Goal: Information Seeking & Learning: Learn about a topic

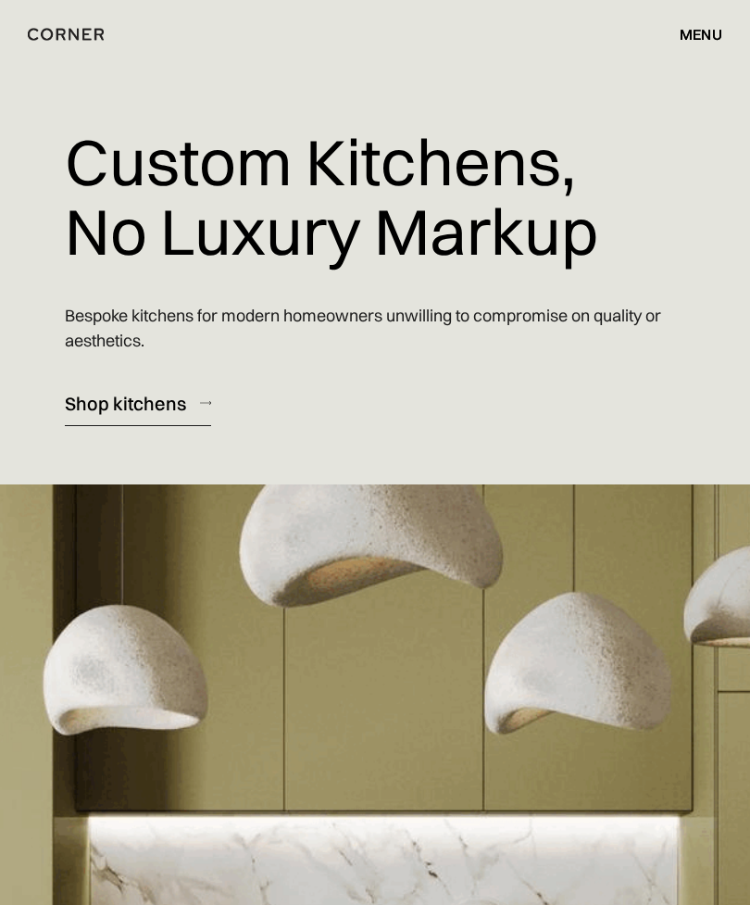
click at [697, 35] on div "menu" at bounding box center [701, 34] width 43 height 15
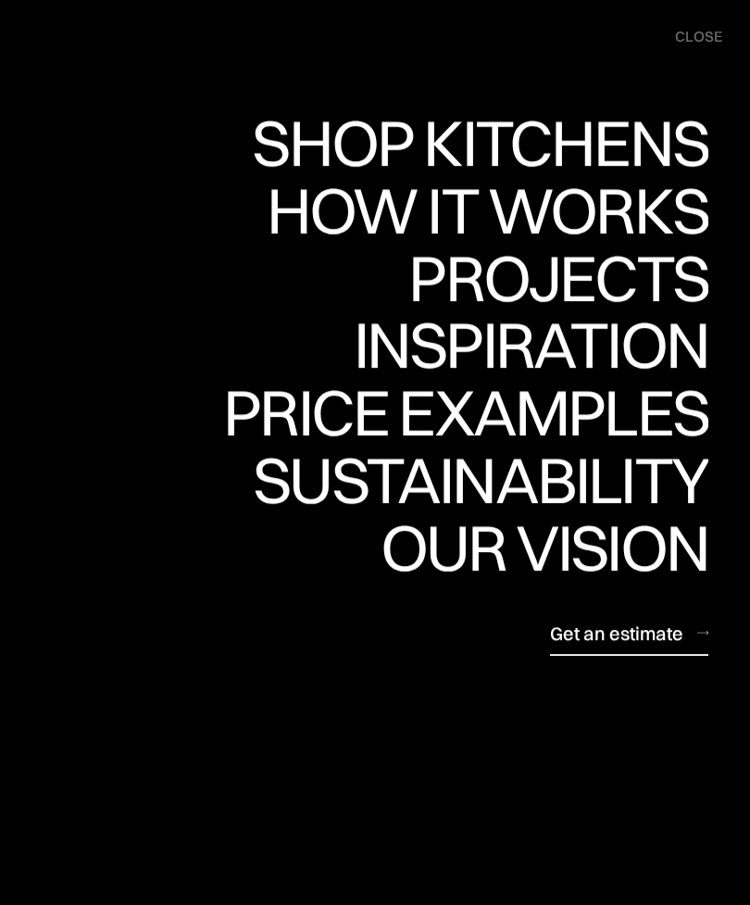
click at [573, 155] on div "Shop Kitchens" at bounding box center [480, 142] width 457 height 65
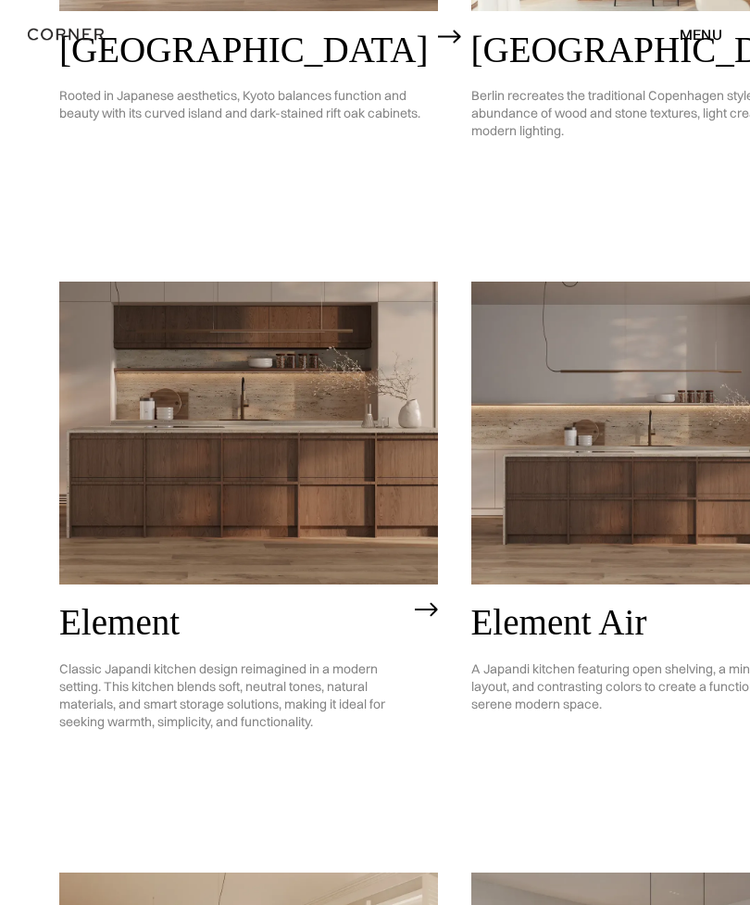
scroll to position [1076, 0]
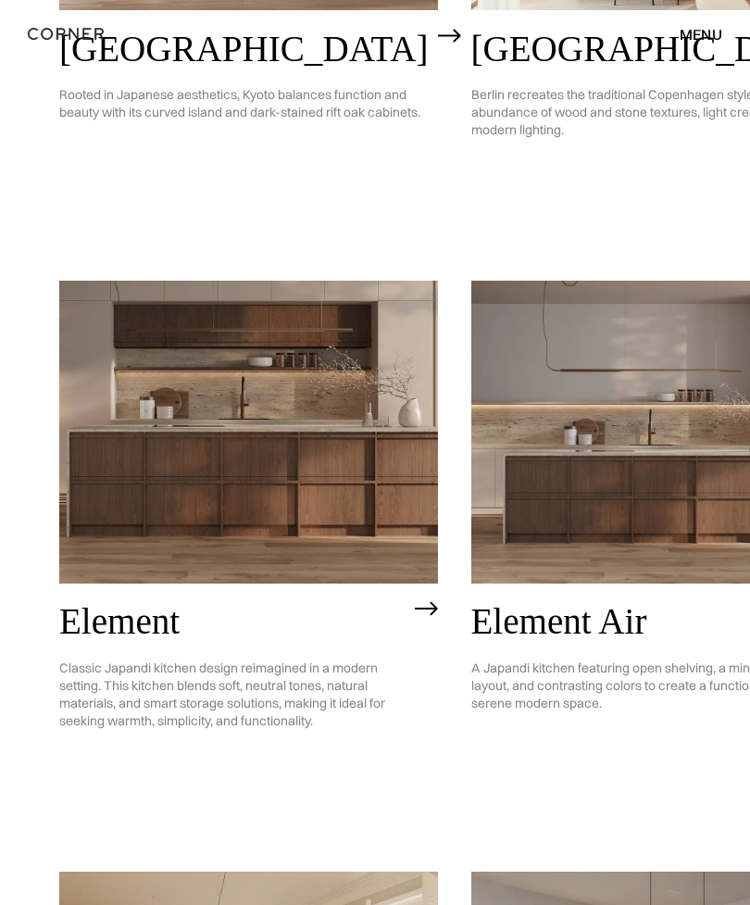
click at [313, 388] on img at bounding box center [248, 433] width 379 height 303
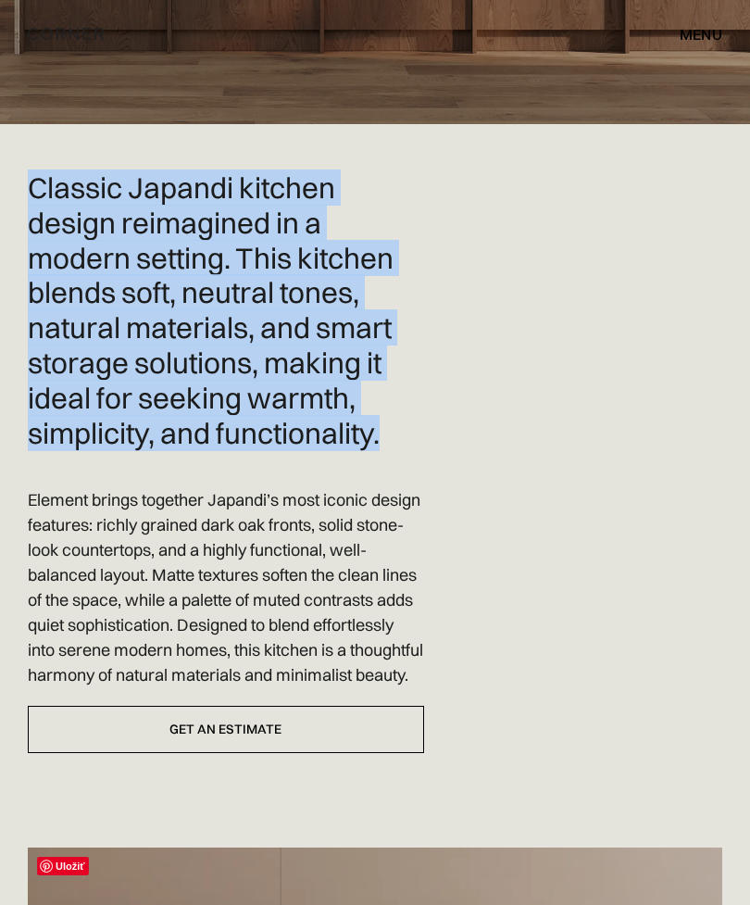
scroll to position [430, 0]
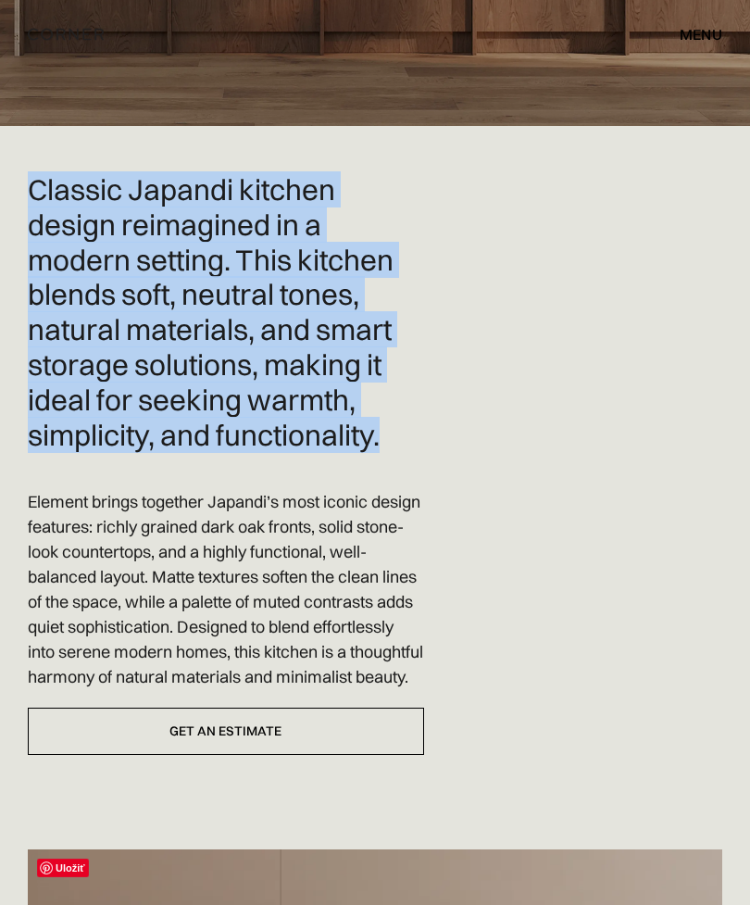
click at [241, 510] on p "Element brings together Japandi’s most iconic design features: richly grained d…" at bounding box center [226, 589] width 396 height 200
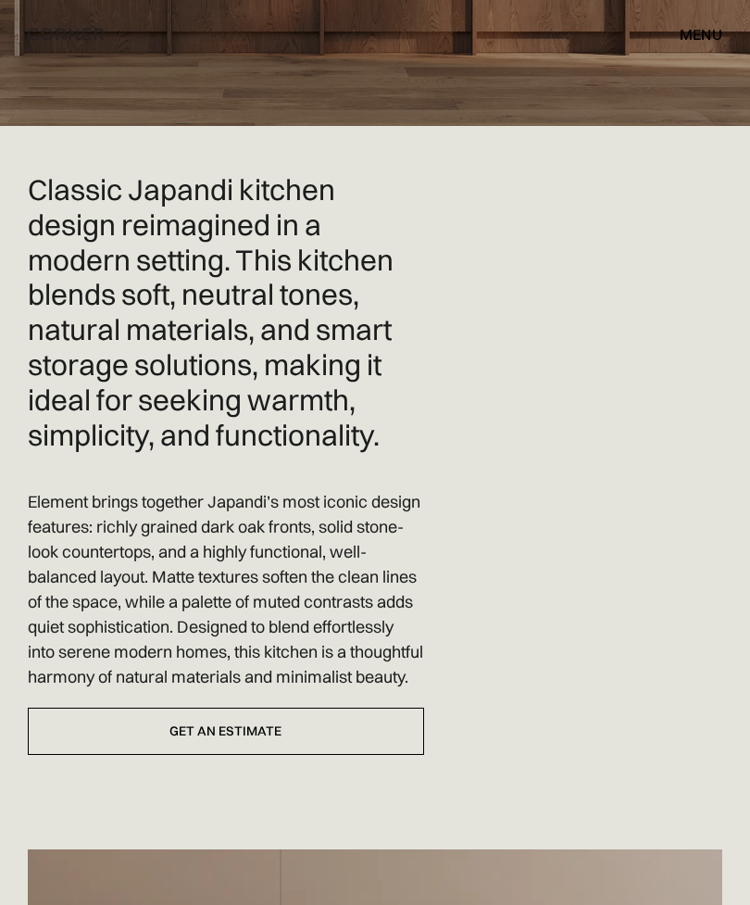
click at [245, 507] on p "Element brings together Japandi’s most iconic design features: richly grained d…" at bounding box center [226, 589] width 396 height 200
click at [246, 507] on p "Element brings together Japandi’s most iconic design features: richly grained d…" at bounding box center [226, 589] width 396 height 200
click at [250, 505] on p "Element brings together Japandi’s most iconic design features: richly grained d…" at bounding box center [226, 589] width 396 height 200
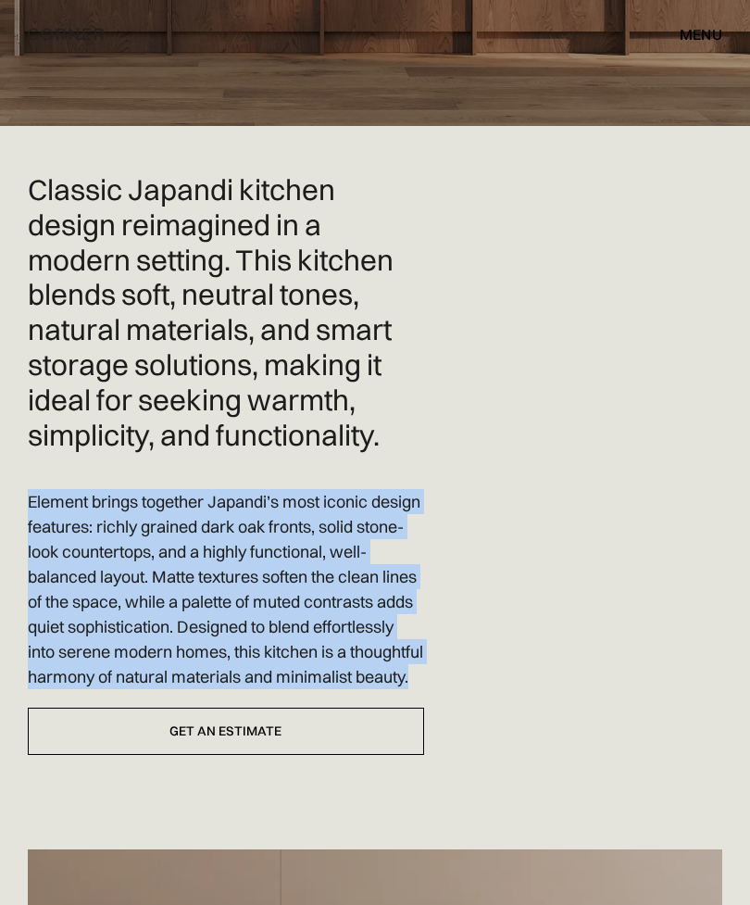
copy p "Element brings together Japandi’s most iconic design features: richly grained d…"
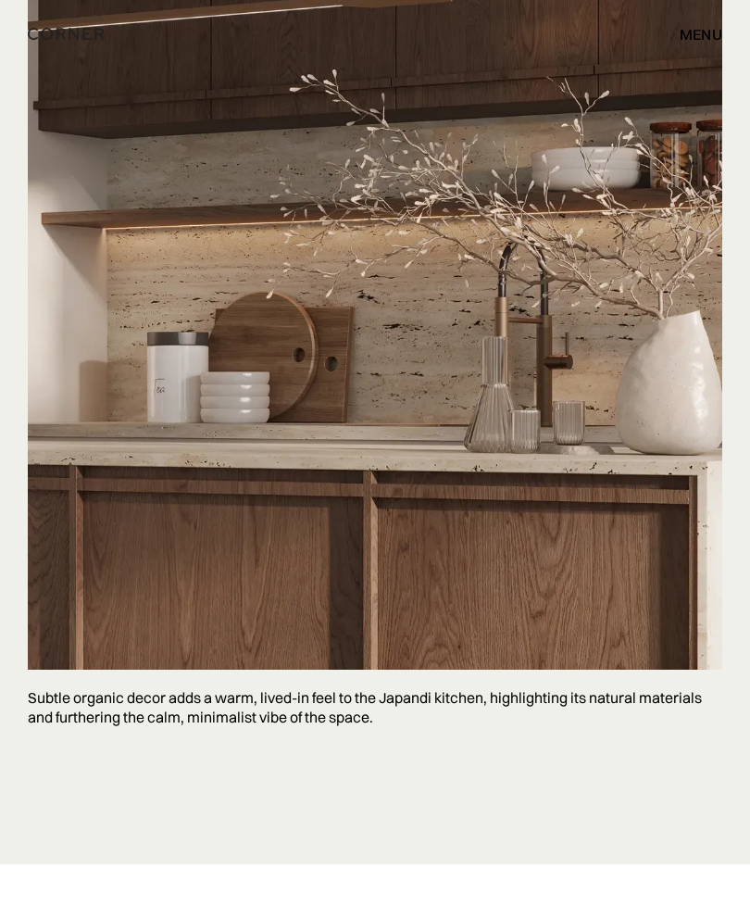
scroll to position [10814, 0]
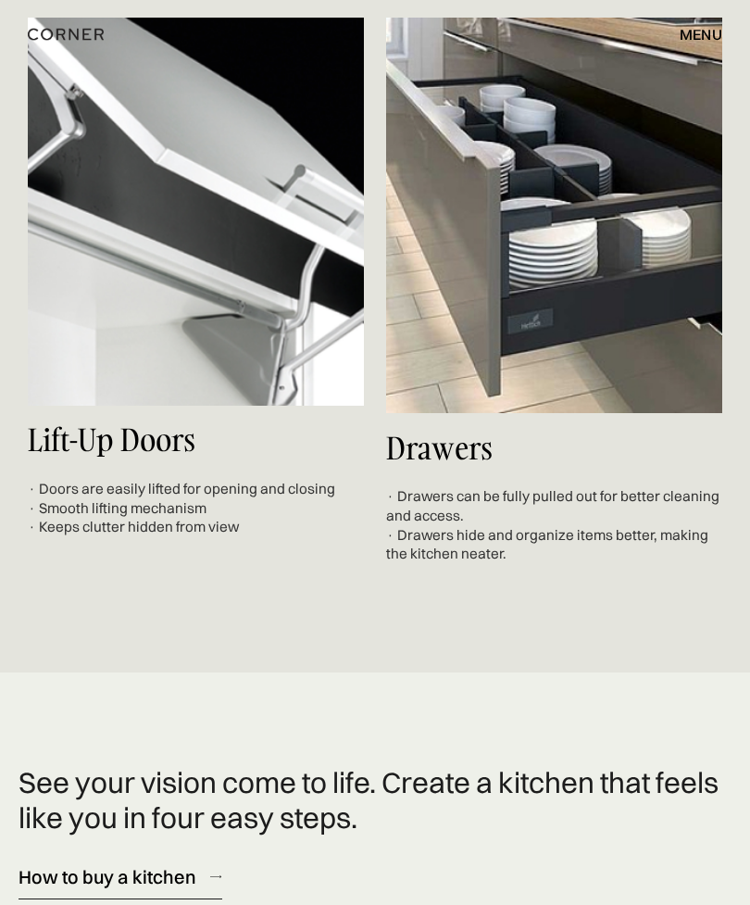
scroll to position [14470, 0]
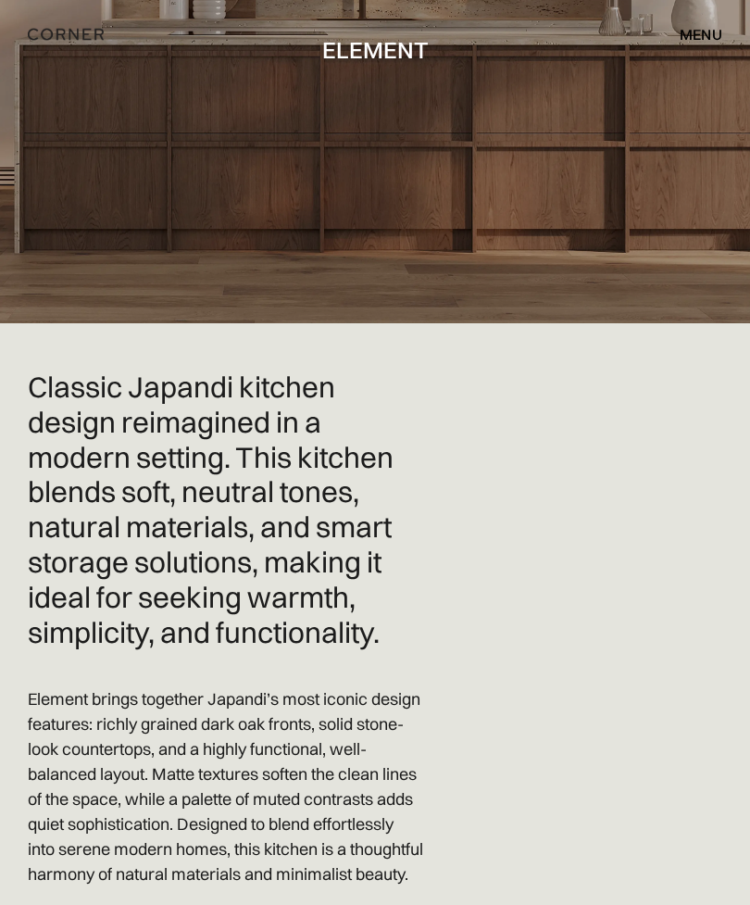
scroll to position [0, 0]
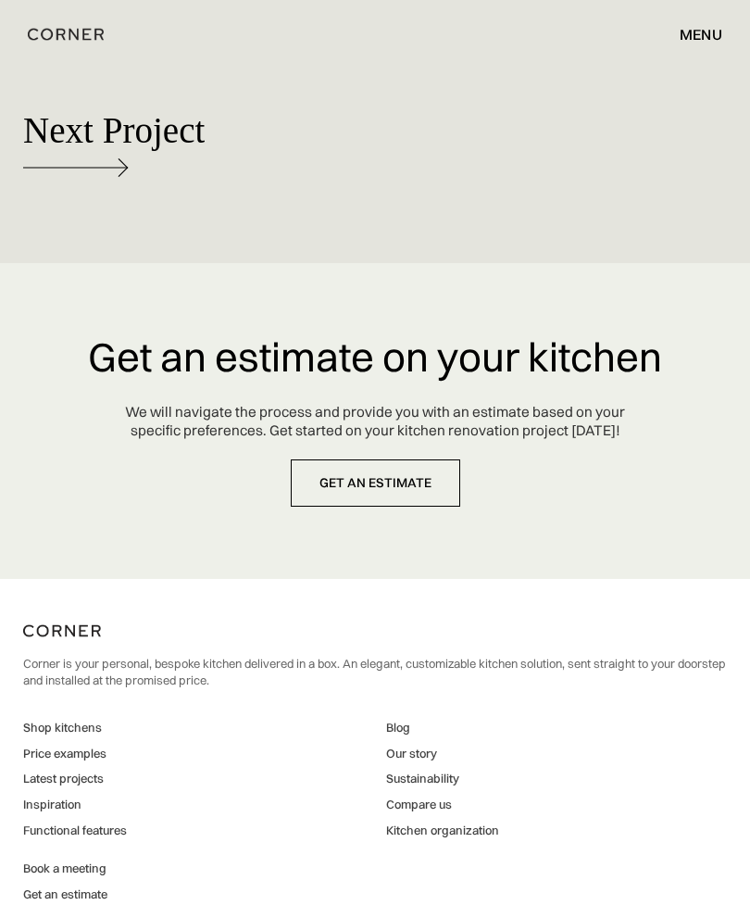
scroll to position [15874, 0]
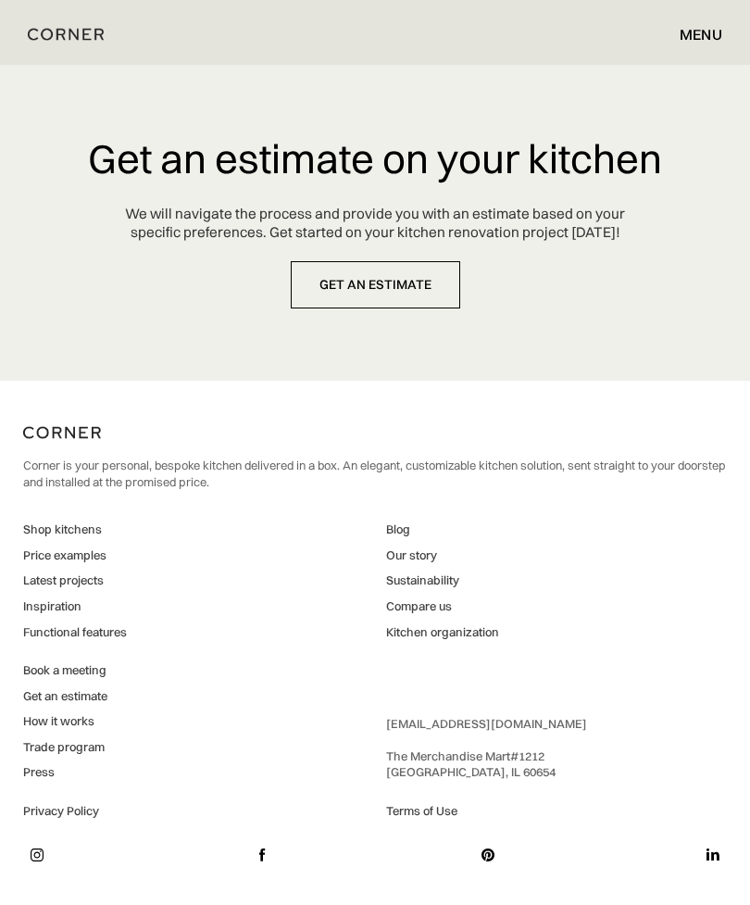
click at [402, 538] on link "Blog" at bounding box center [442, 529] width 113 height 17
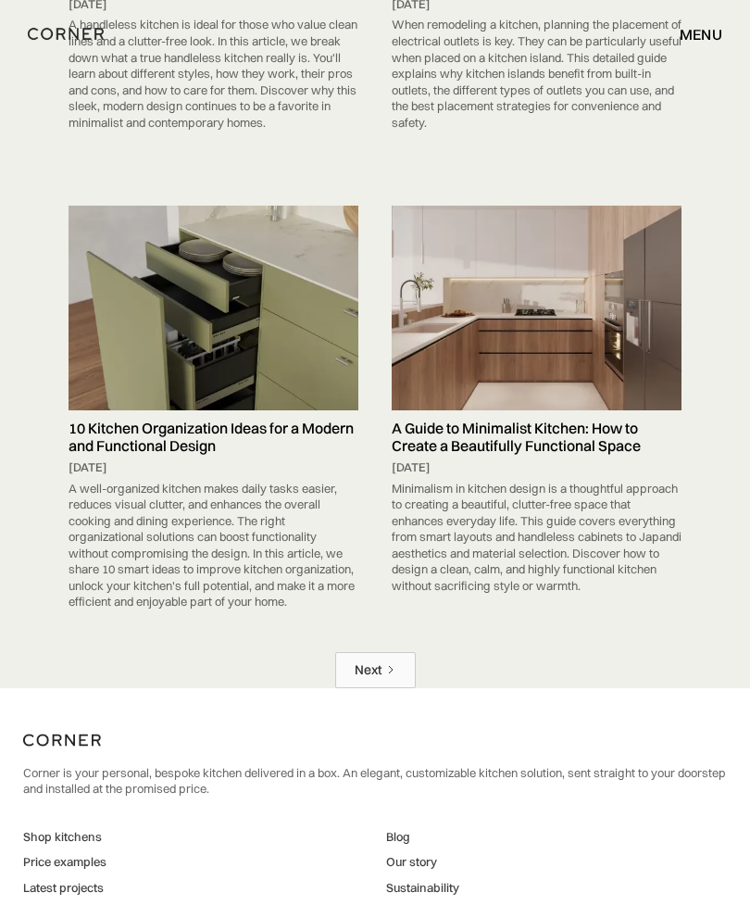
scroll to position [13173, 0]
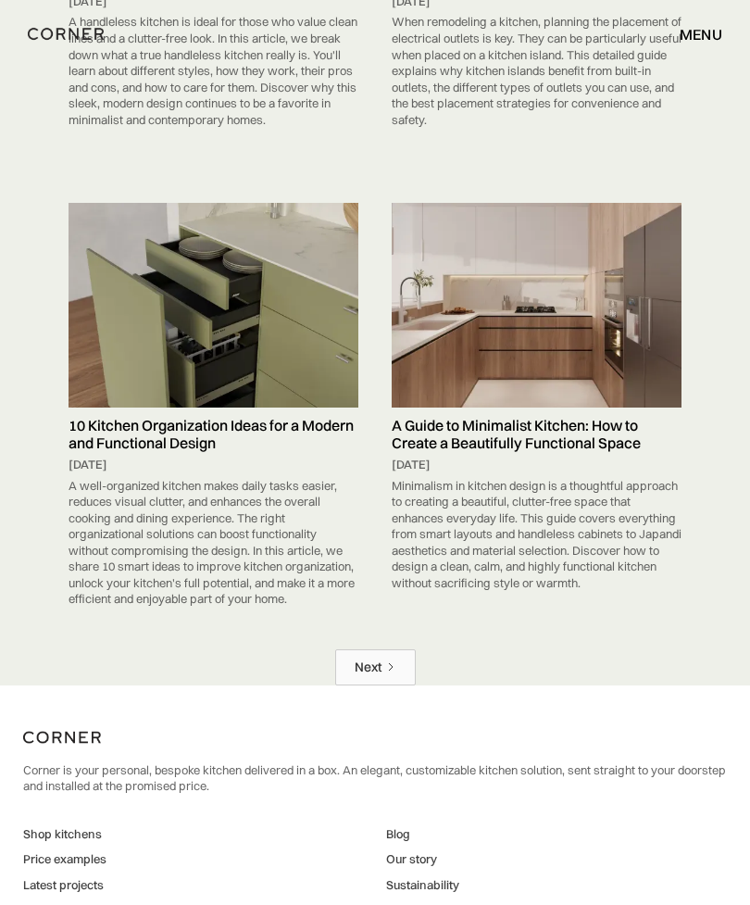
click at [402, 650] on link "Next" at bounding box center [375, 668] width 81 height 36
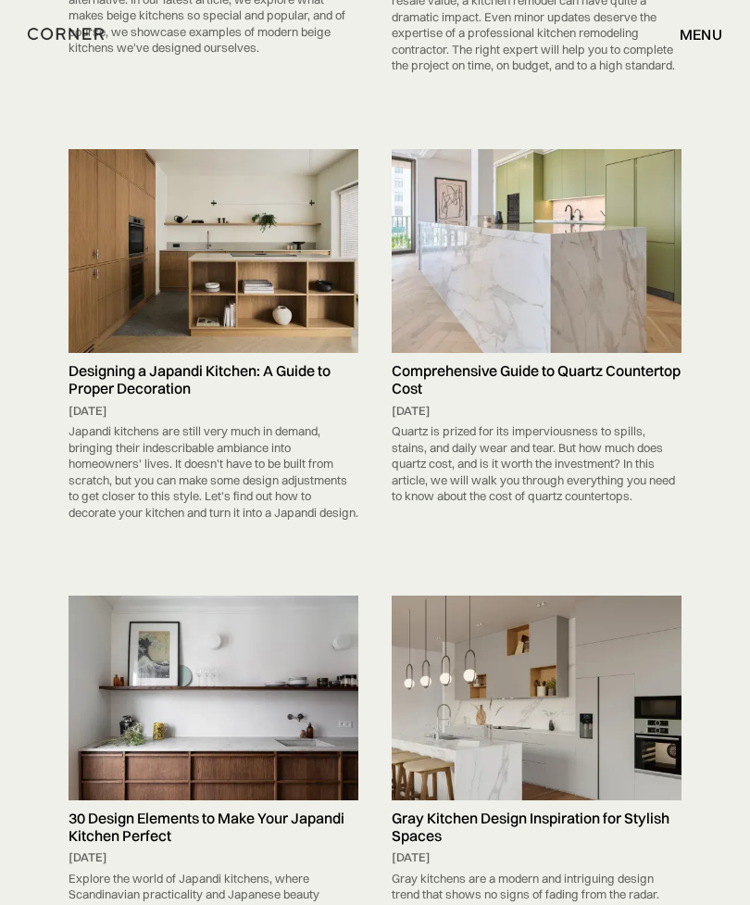
scroll to position [6920, 0]
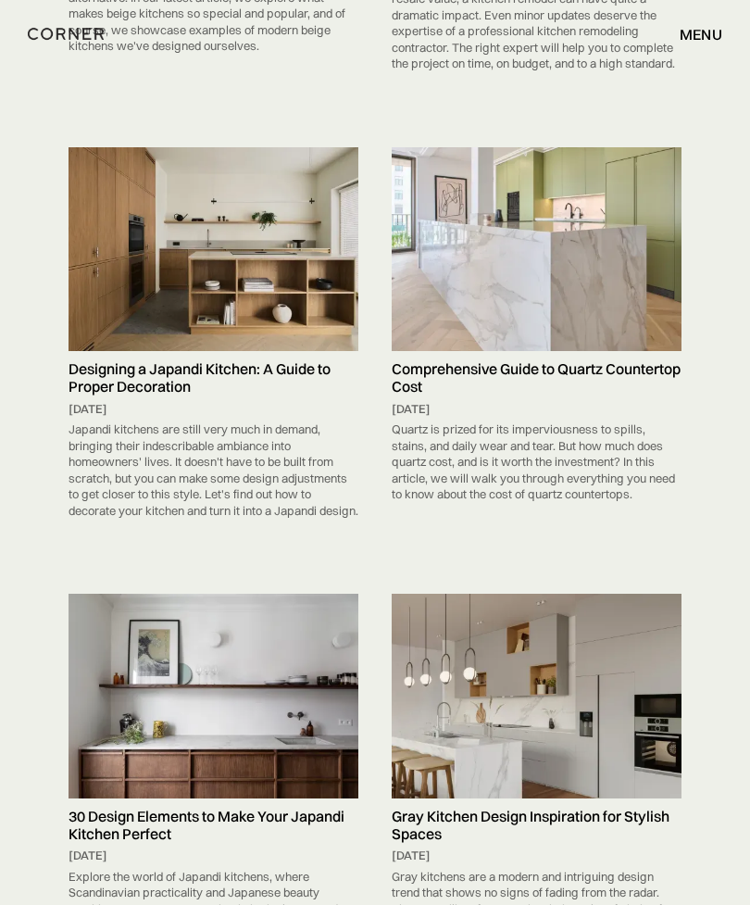
click at [318, 257] on img at bounding box center [214, 250] width 290 height 204
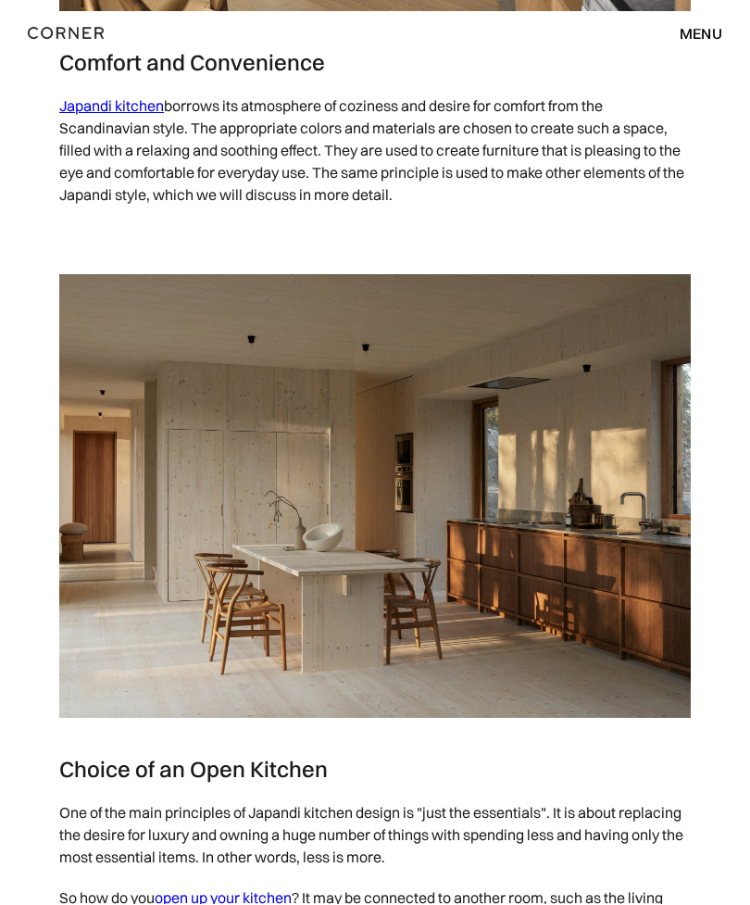
scroll to position [2314, 0]
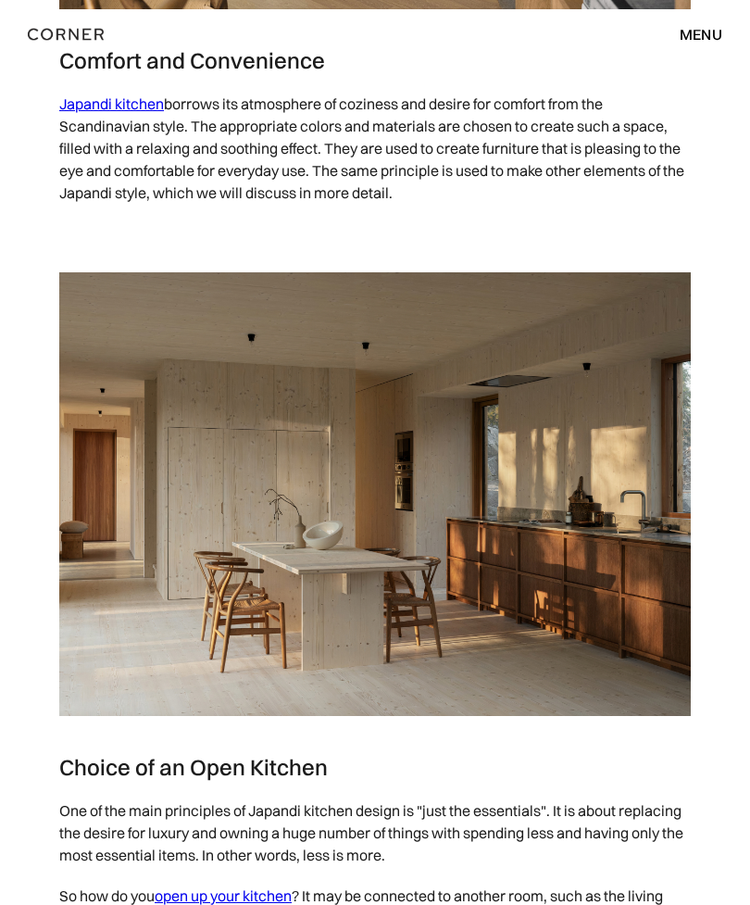
click at [575, 514] on img at bounding box center [375, 494] width 632 height 445
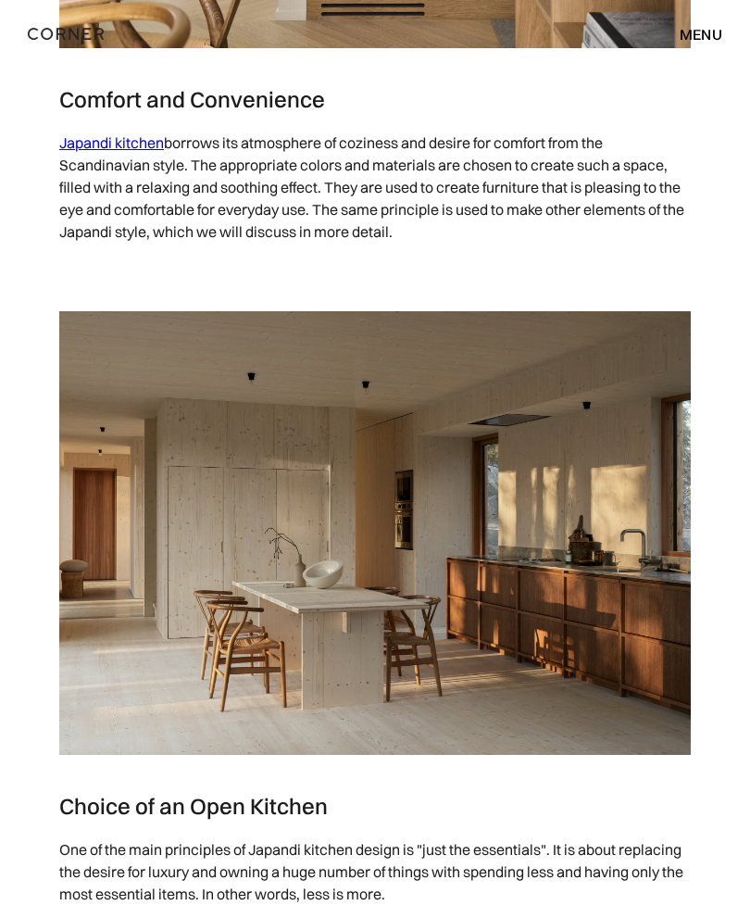
scroll to position [2273, 0]
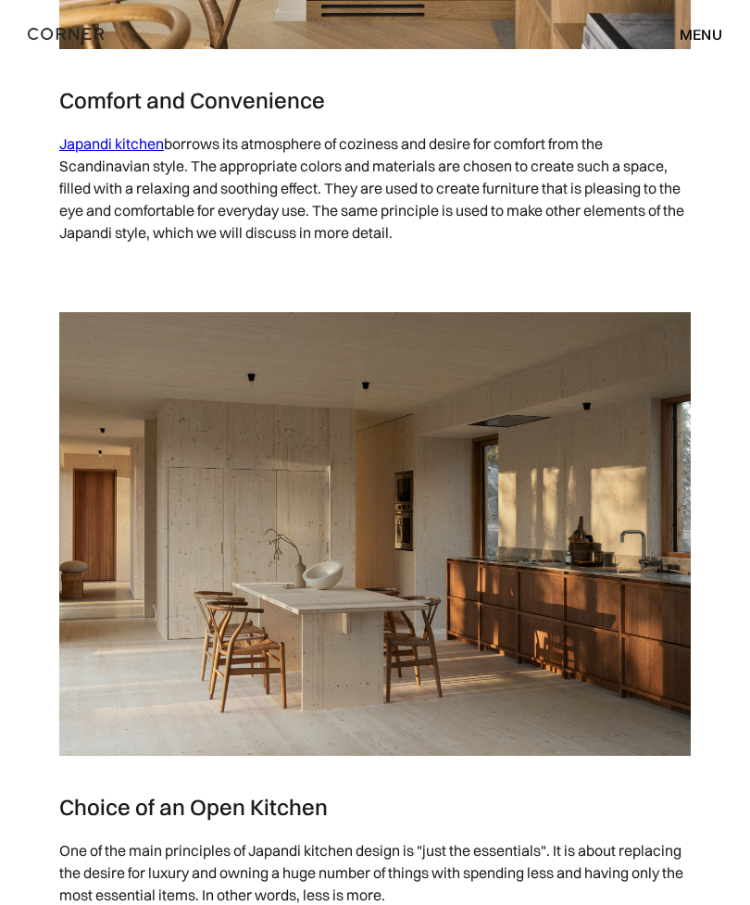
click at [579, 445] on img at bounding box center [375, 535] width 632 height 445
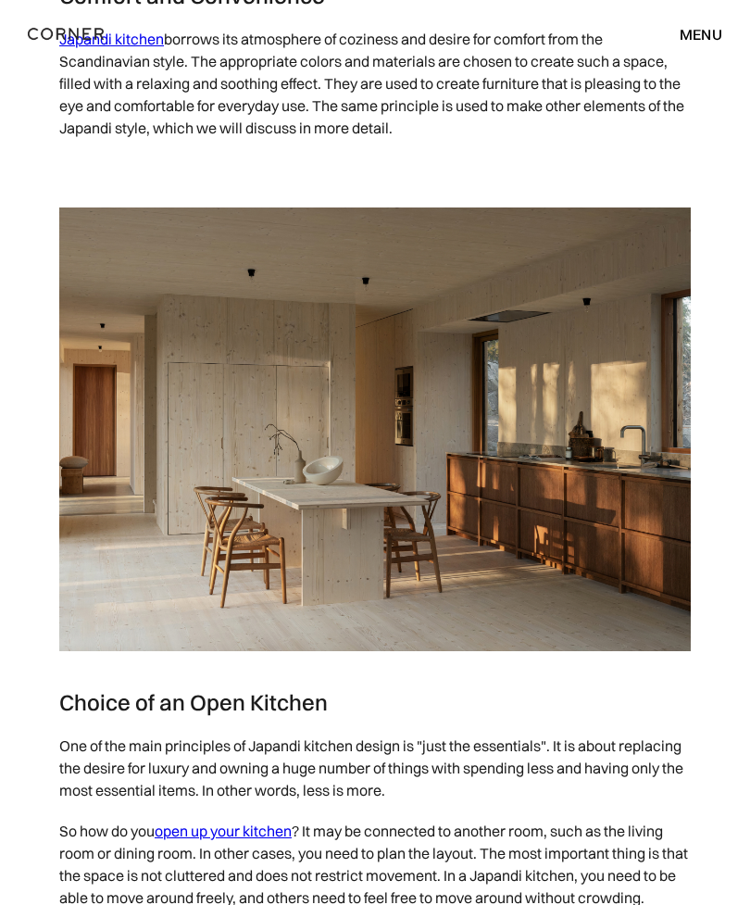
scroll to position [2379, 0]
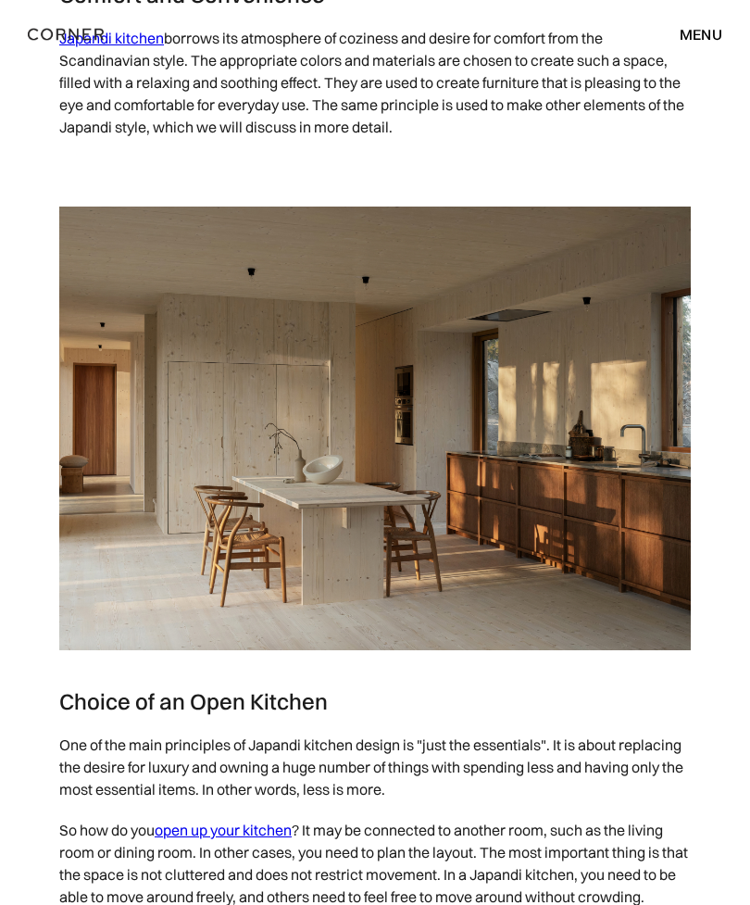
click at [527, 498] on img at bounding box center [375, 429] width 632 height 445
click at [557, 317] on img at bounding box center [375, 429] width 632 height 445
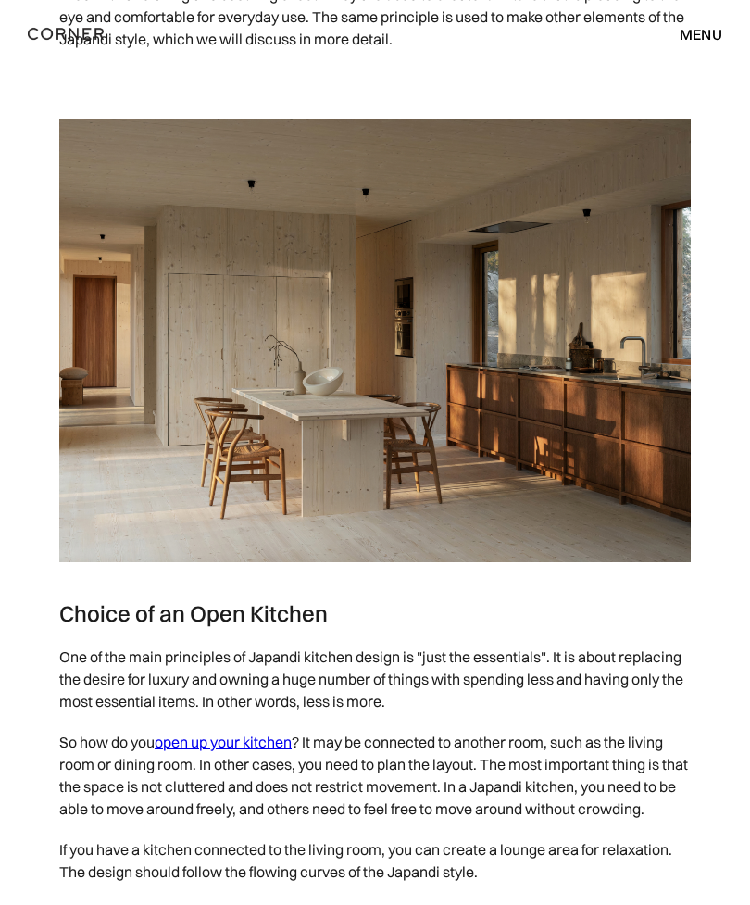
scroll to position [2390, 0]
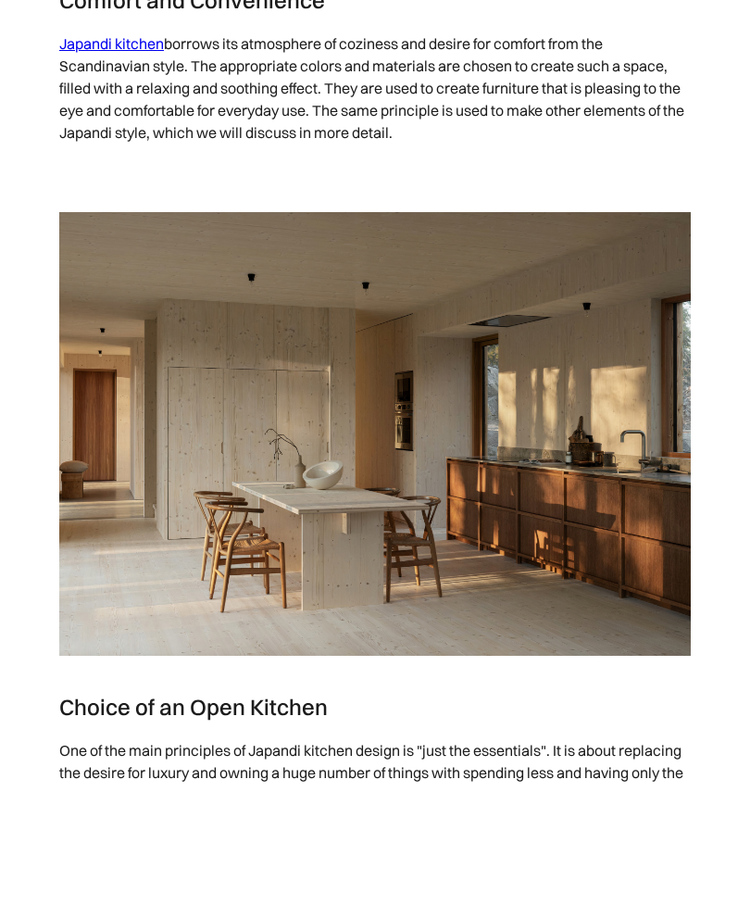
scroll to position [2374, 0]
